Goal: Find contact information: Find contact information

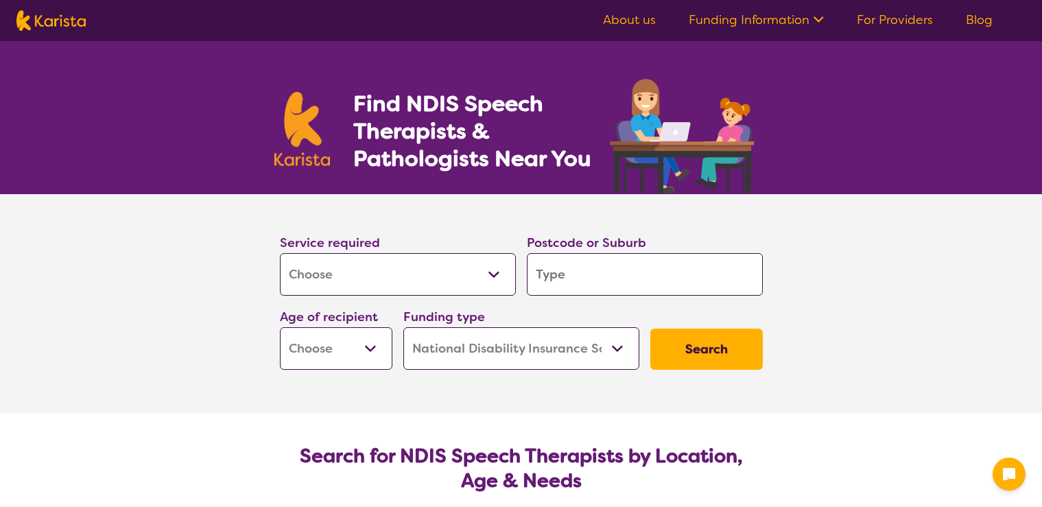
select select "[MEDICAL_DATA]"
select select "NDIS"
select select "[MEDICAL_DATA]"
select select "NDIS"
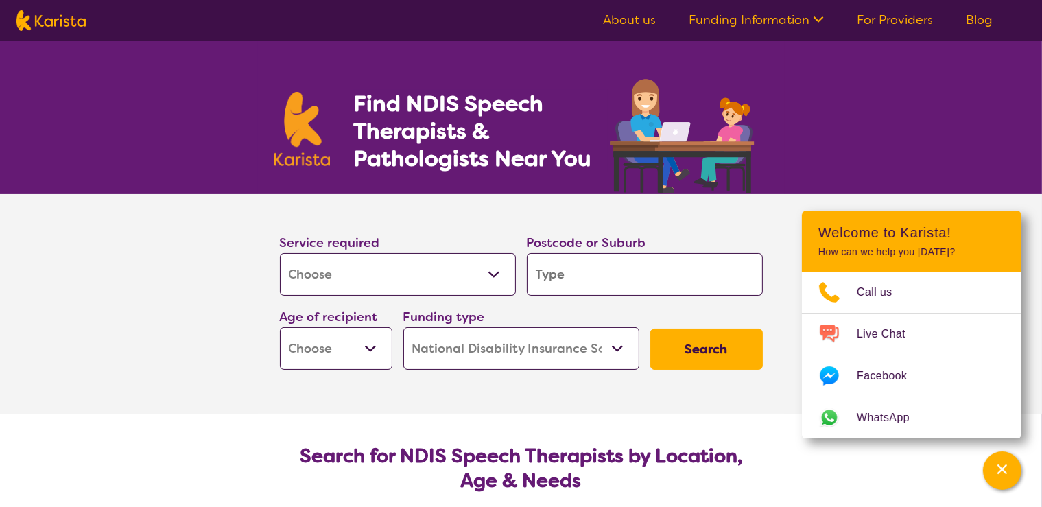
click at [599, 281] on input "search" at bounding box center [645, 274] width 236 height 43
type input "3"
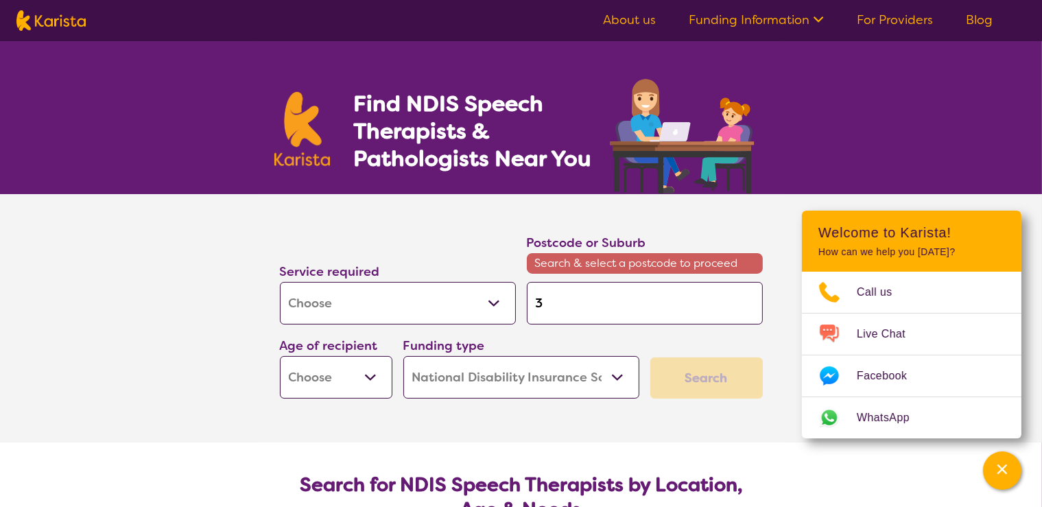
type input "30"
type input "309"
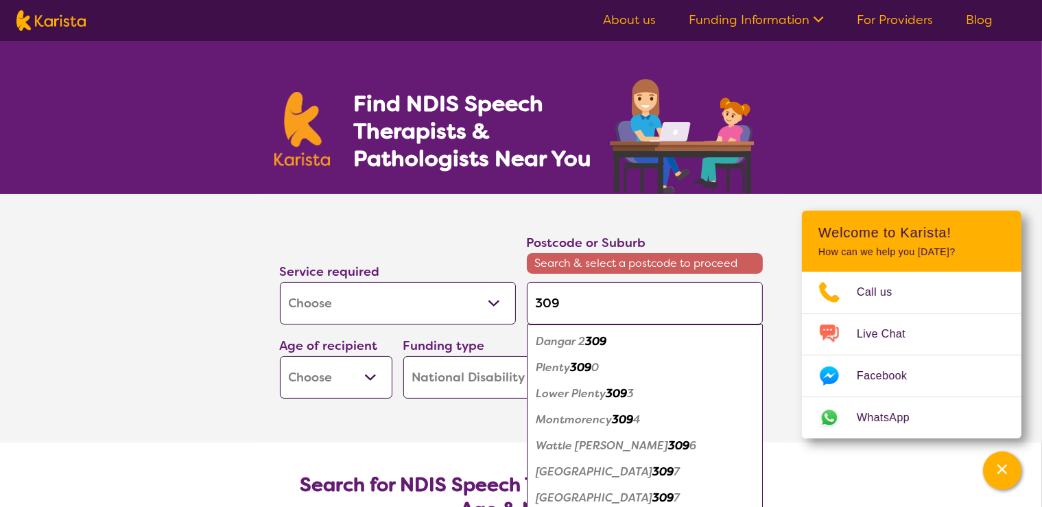
type input "3097"
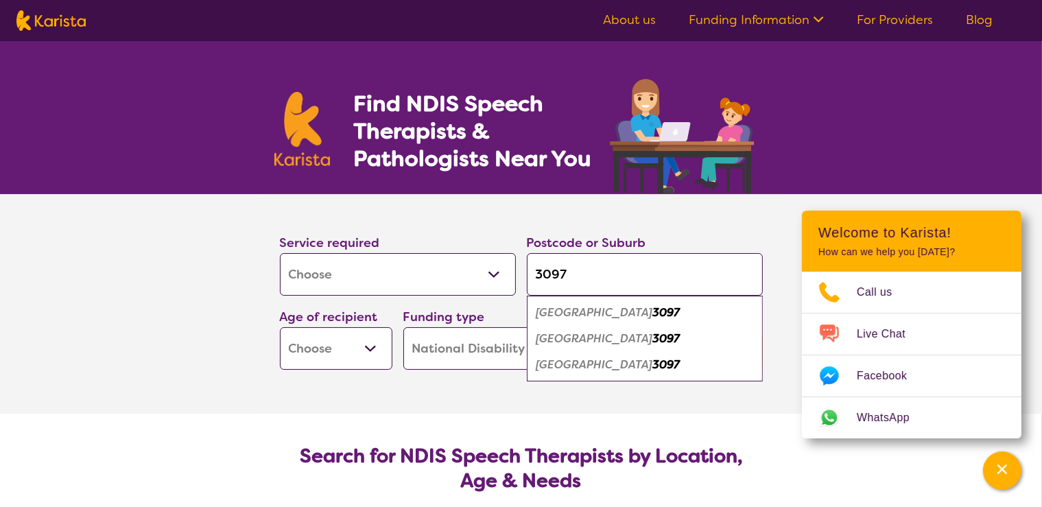
type input "3097"
click at [653, 336] on em "3097" at bounding box center [666, 338] width 27 height 14
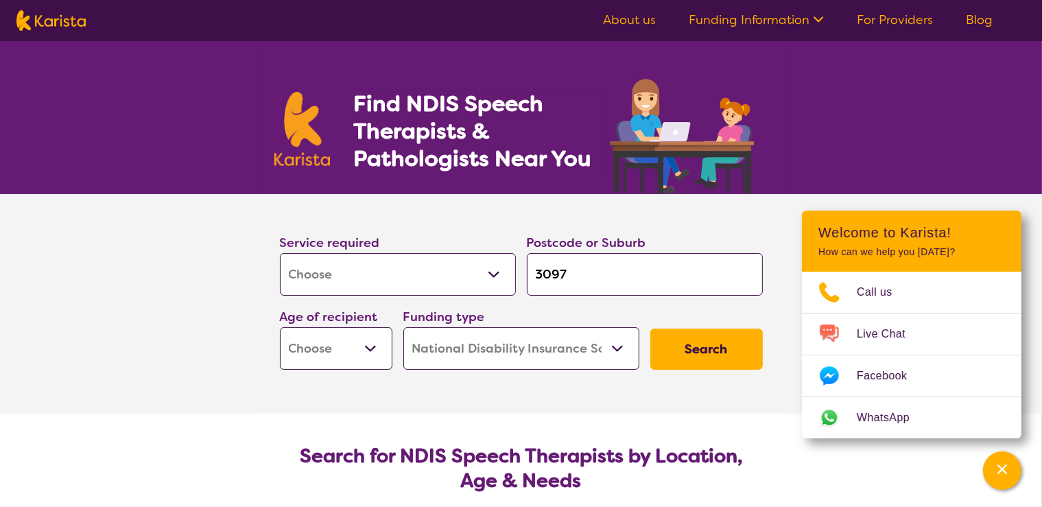
click at [280, 327] on select "Early Childhood - 0 to 9 Child - 10 to 11 Adolescent - 12 to 17 Adult - 18 to 6…" at bounding box center [336, 348] width 113 height 43
select select "EC"
click option "Early Childhood - 0 to 9" at bounding box center [0, 0] width 0 height 0
select select "EC"
click at [697, 342] on button "Search" at bounding box center [707, 349] width 113 height 41
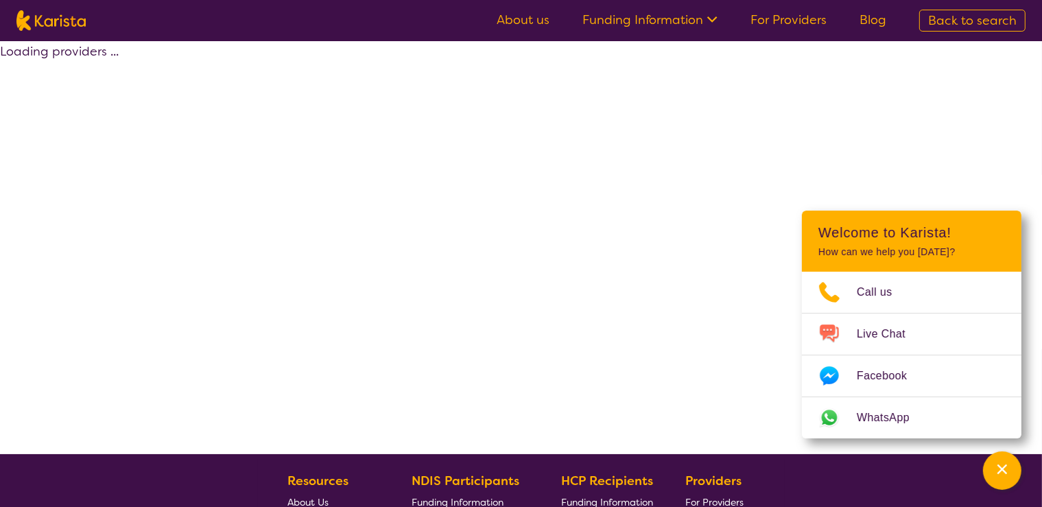
select select "by_score"
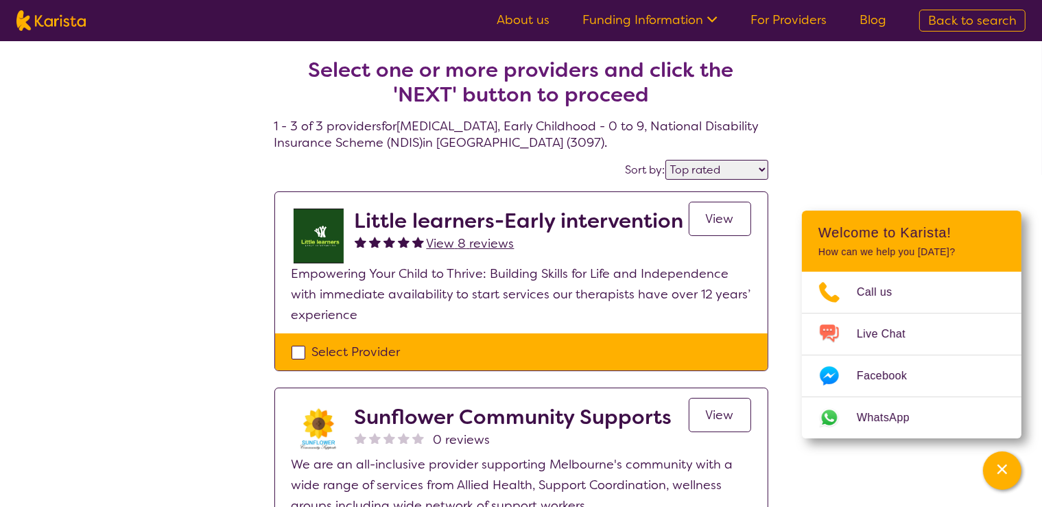
click at [721, 219] on span "View" at bounding box center [720, 219] width 28 height 16
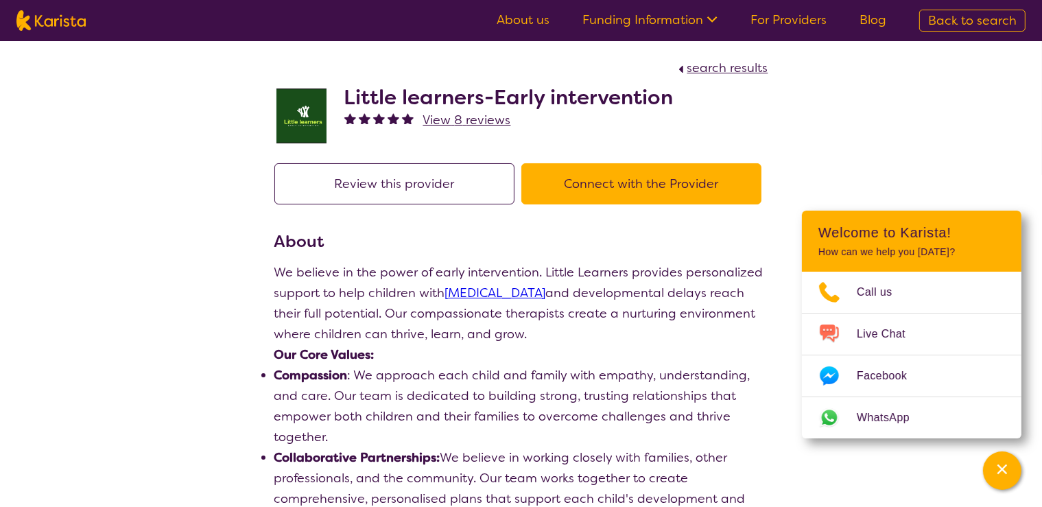
click at [608, 184] on button "Connect with the Provider" at bounding box center [642, 183] width 240 height 41
